Goal: Information Seeking & Learning: Learn about a topic

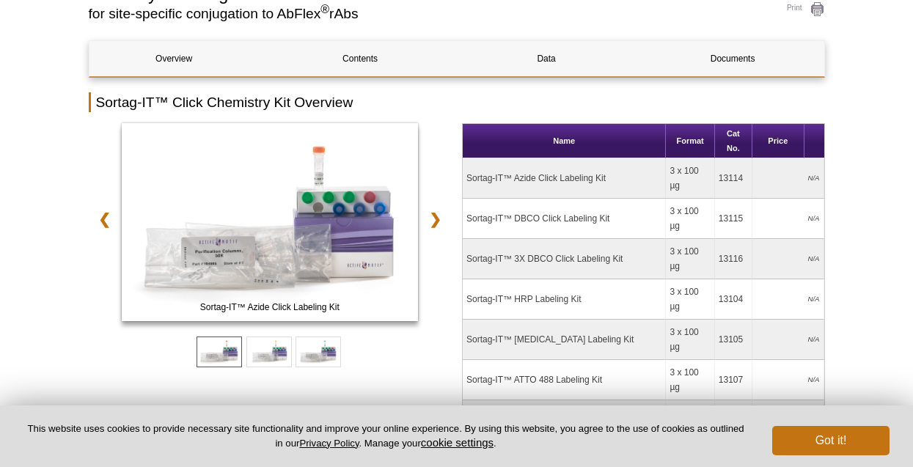
scroll to position [125, 0]
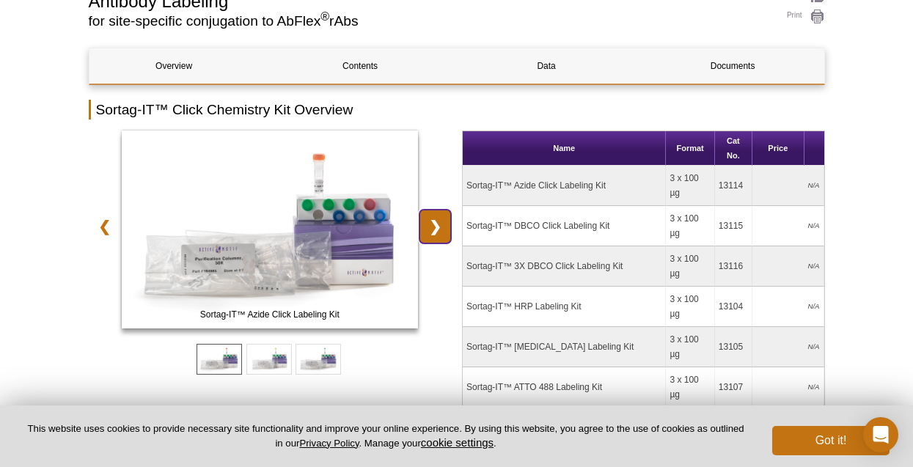
click at [436, 226] on link "❯" at bounding box center [435, 227] width 32 height 34
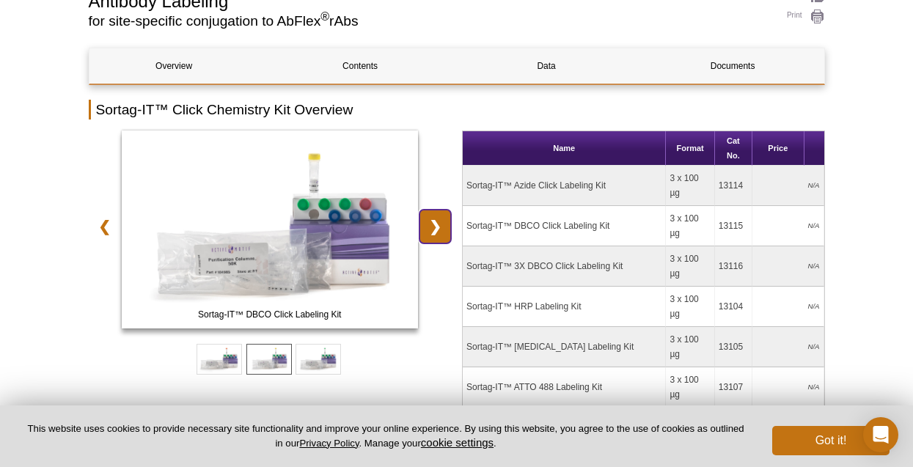
click at [436, 226] on link "❯" at bounding box center [435, 227] width 32 height 34
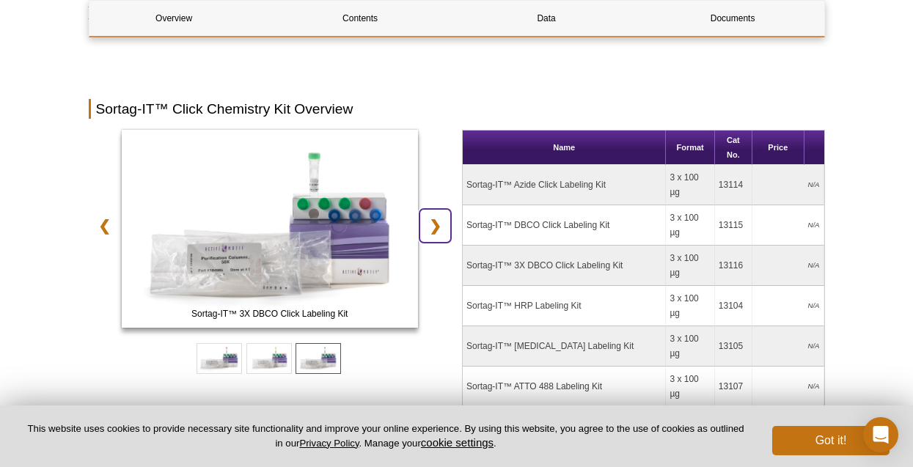
scroll to position [418, 0]
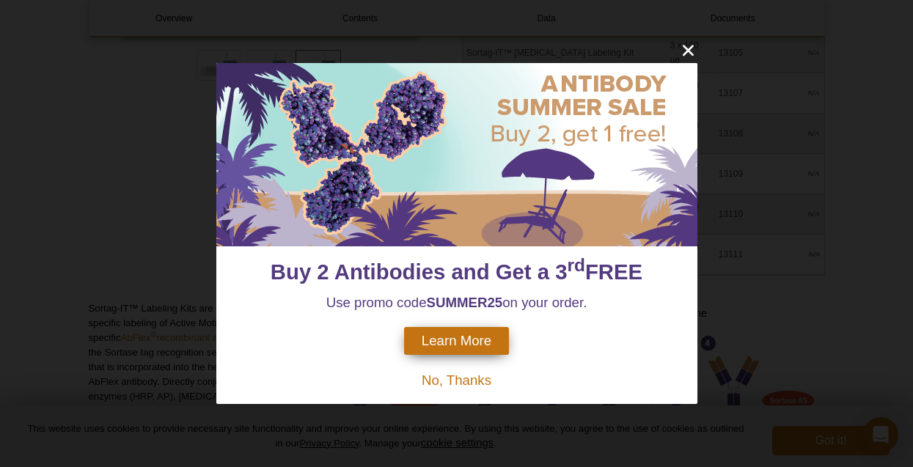
click at [477, 375] on span "No, Thanks" at bounding box center [457, 380] width 70 height 15
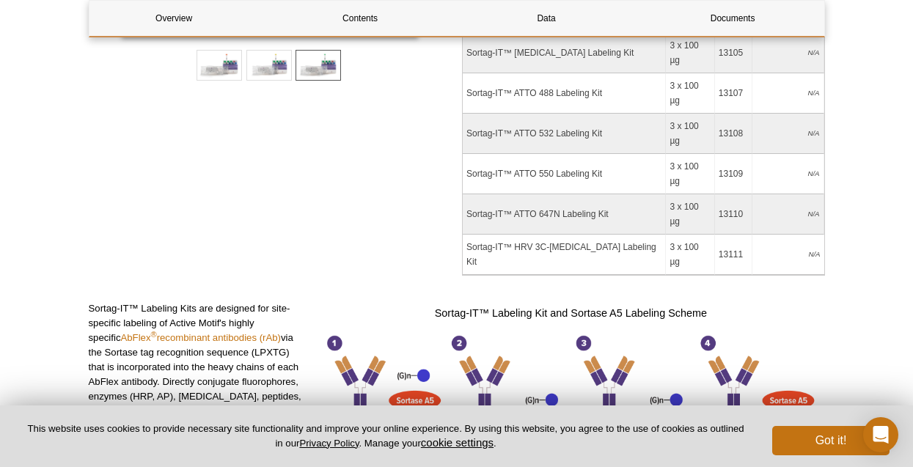
click at [542, 304] on h3 "Sortag-IT™ Labeling Kit and Sortase A5 Labeling Scheme" at bounding box center [570, 313] width 507 height 18
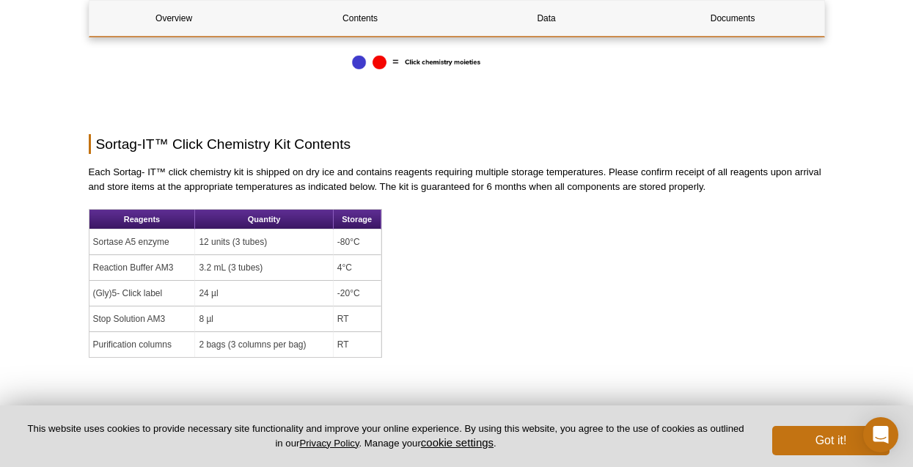
scroll to position [2105, 0]
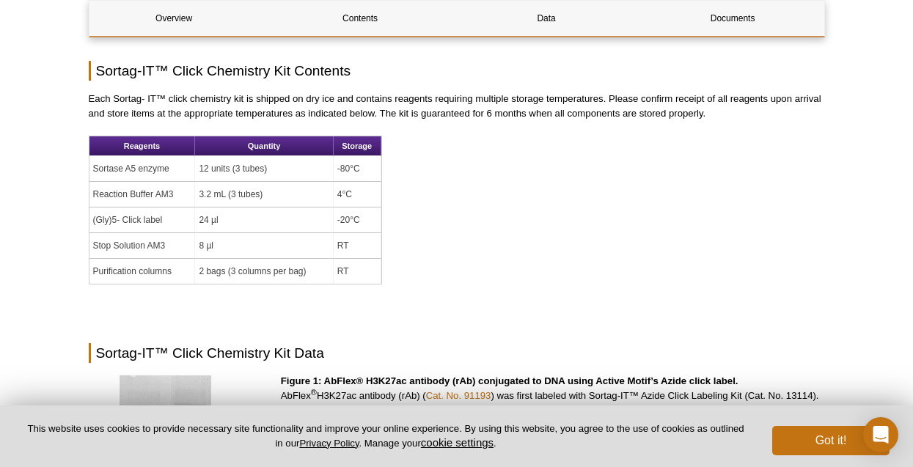
click at [573, 374] on p "Figure 1: AbFlex® H3K27ac antibody (rAb) conjugated to DNA using Active Motif’s…" at bounding box center [553, 440] width 544 height 132
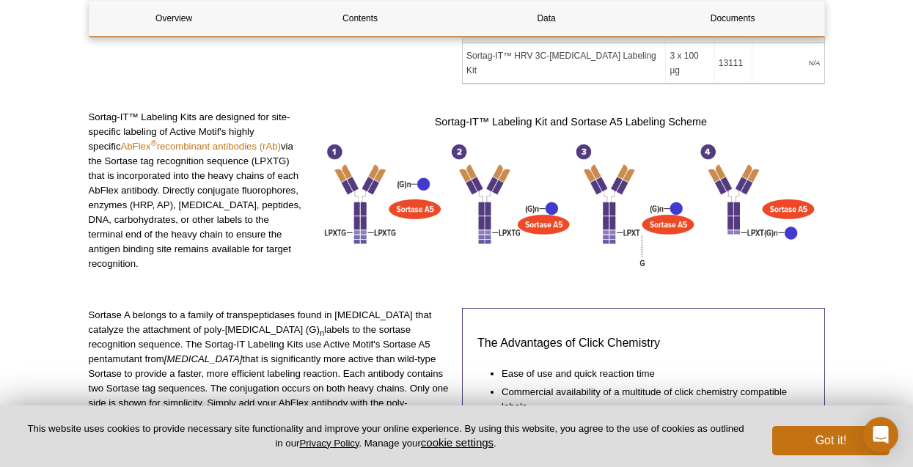
scroll to position [491, 0]
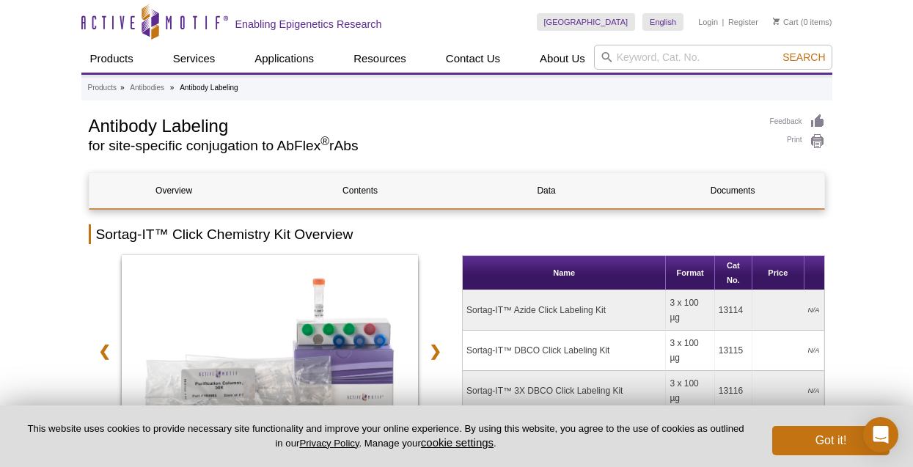
scroll to position [147, 0]
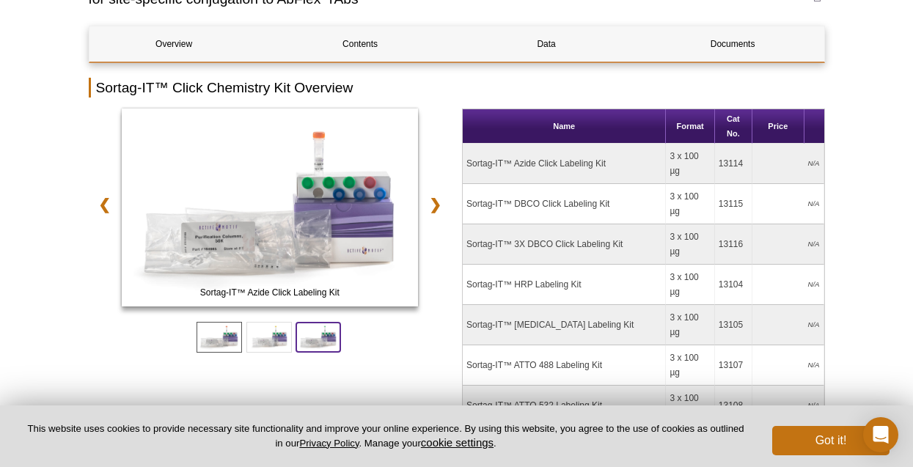
click at [335, 340] on span at bounding box center [318, 337] width 45 height 31
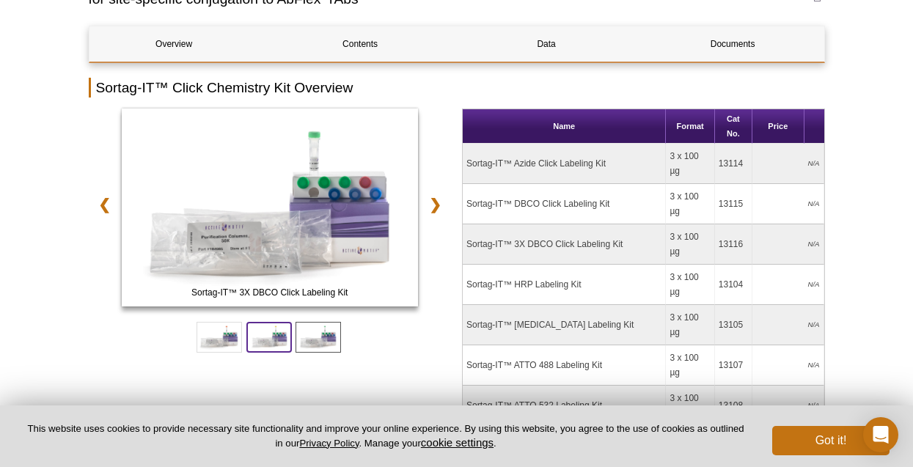
click at [271, 329] on span at bounding box center [268, 337] width 45 height 31
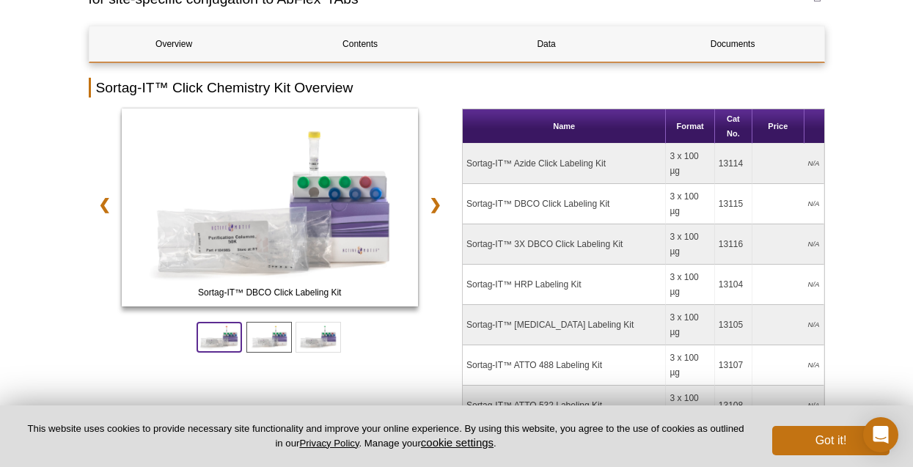
click at [218, 336] on span at bounding box center [219, 337] width 45 height 31
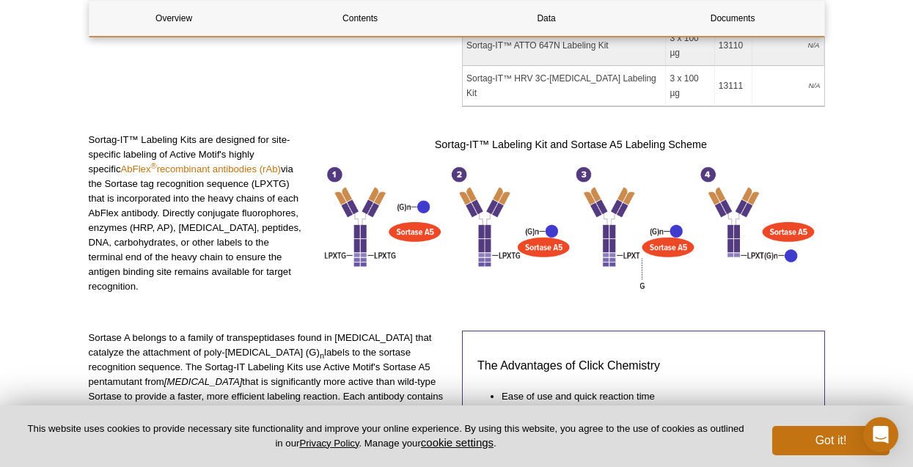
scroll to position [660, 0]
